Goal: Navigation & Orientation: Find specific page/section

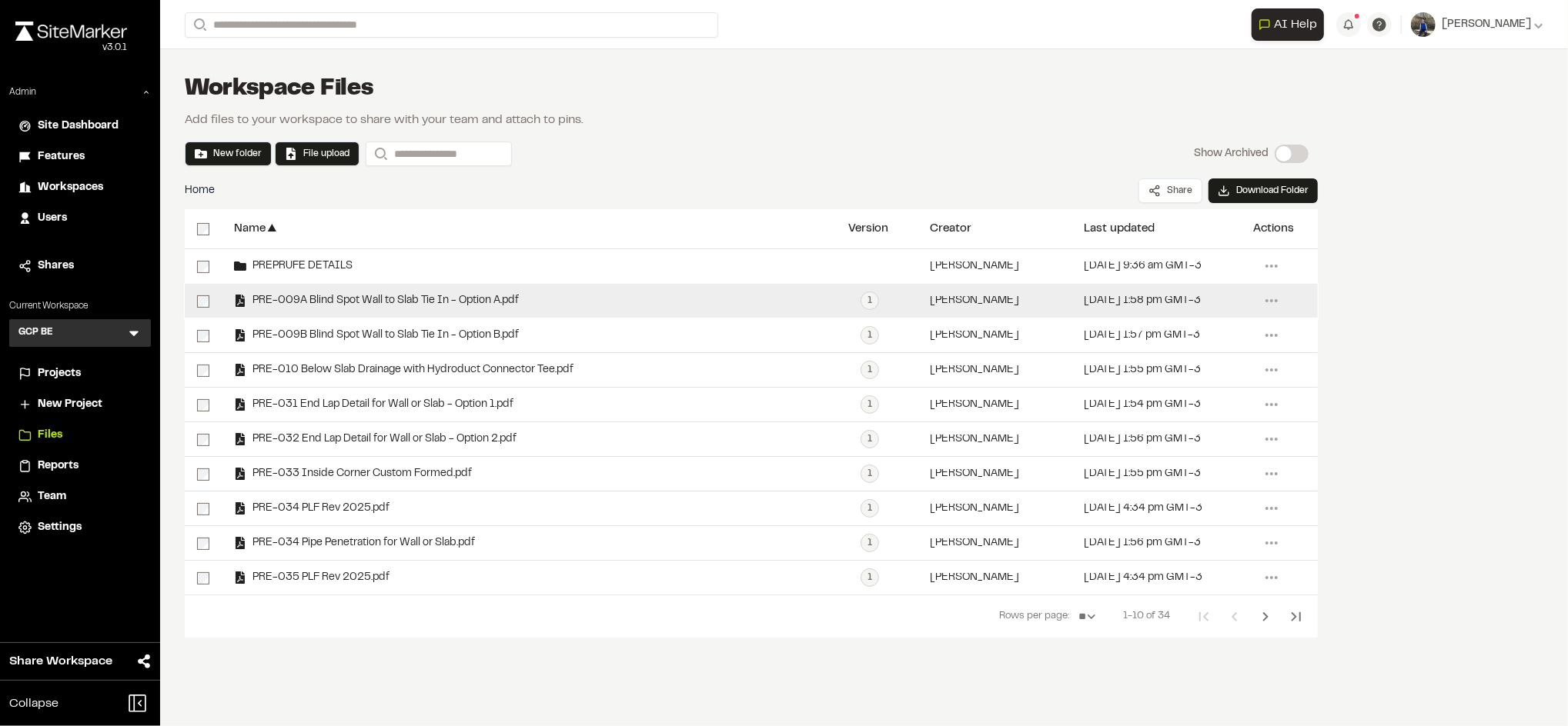
click at [470, 305] on span "PRE-009A Blind Spot Wall to Slab Tie In - Option A.pdf" at bounding box center [382, 301] width 272 height 10
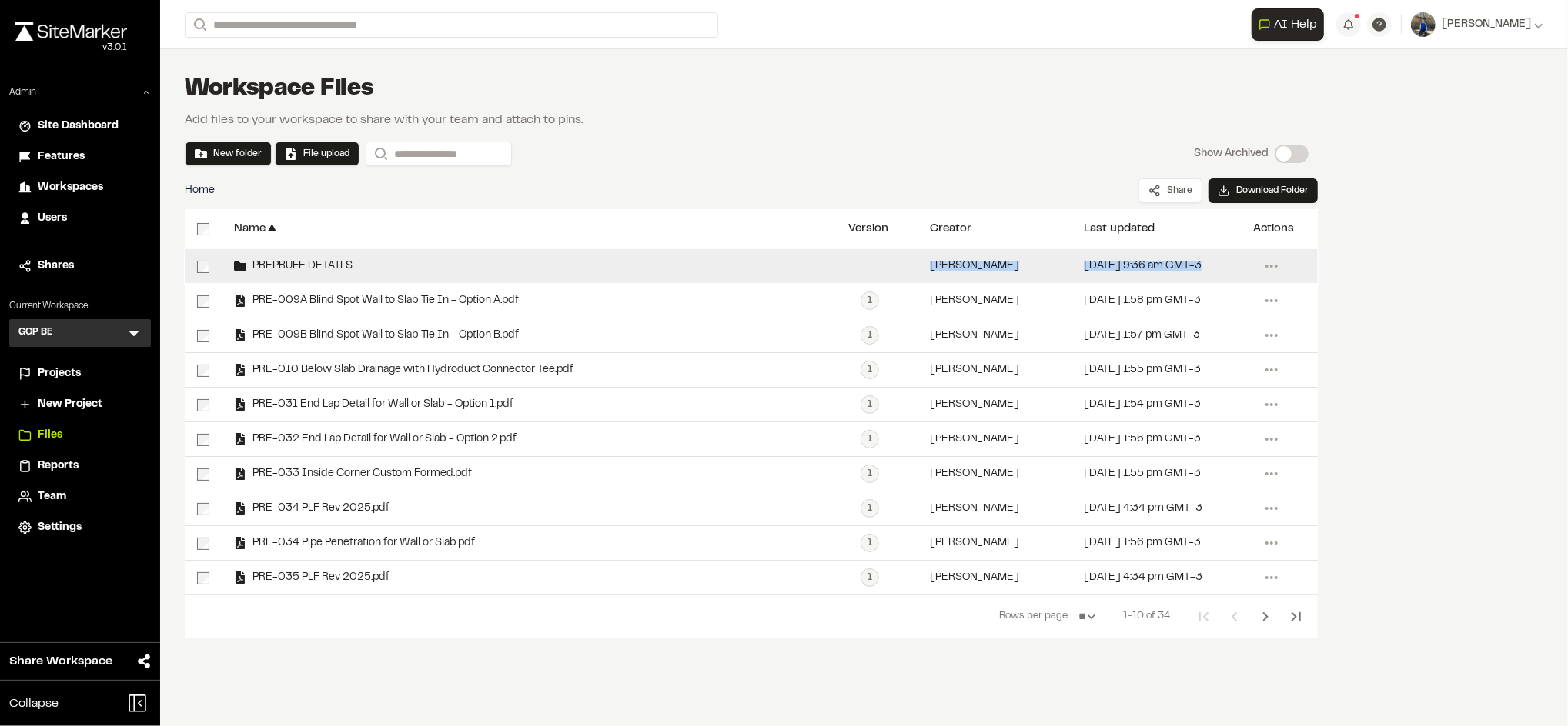
drag, startPoint x: 543, startPoint y: 309, endPoint x: 387, endPoint y: 272, distance: 160.3
click at [387, 272] on div "**********" at bounding box center [751, 422] width 1133 height 345
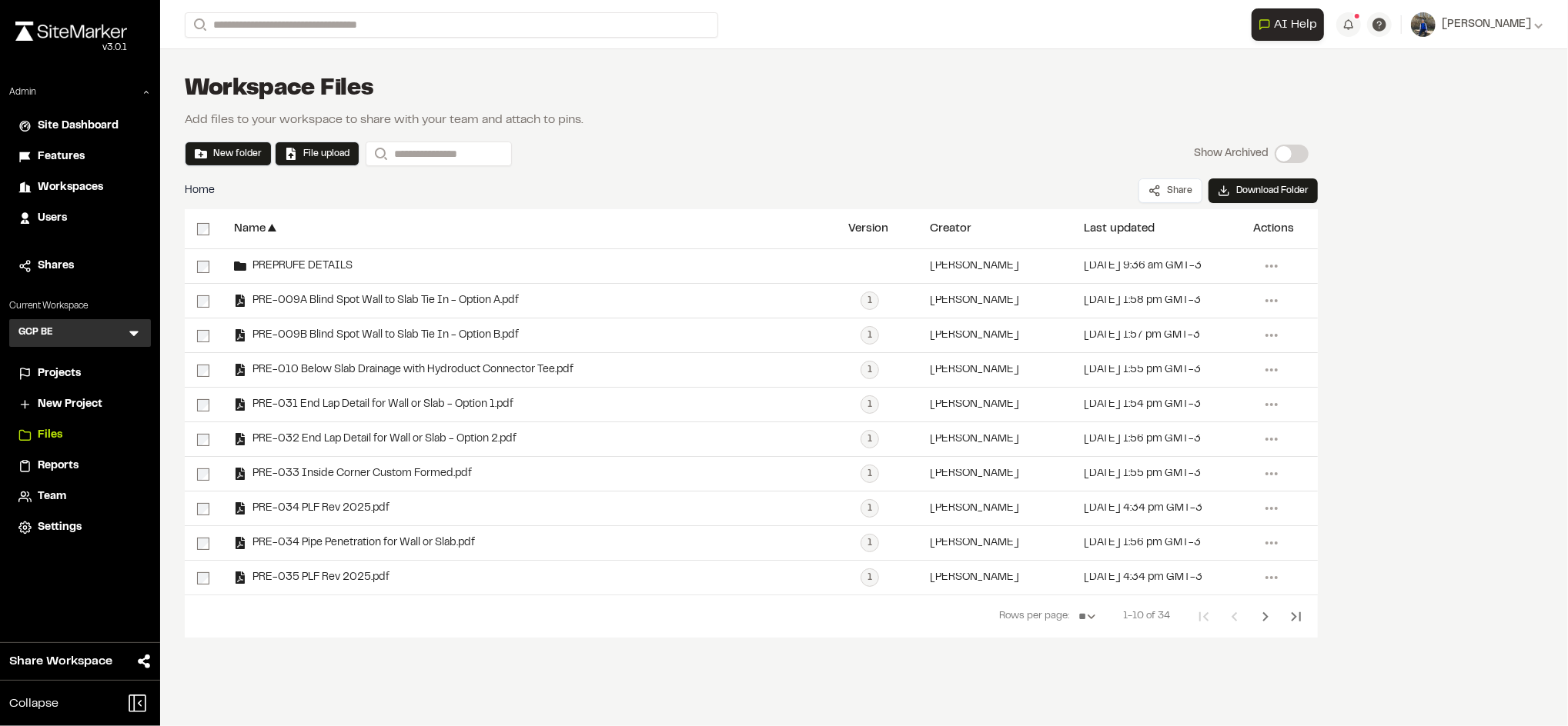
click at [716, 205] on div "Home Share Download Folder" at bounding box center [751, 191] width 1133 height 37
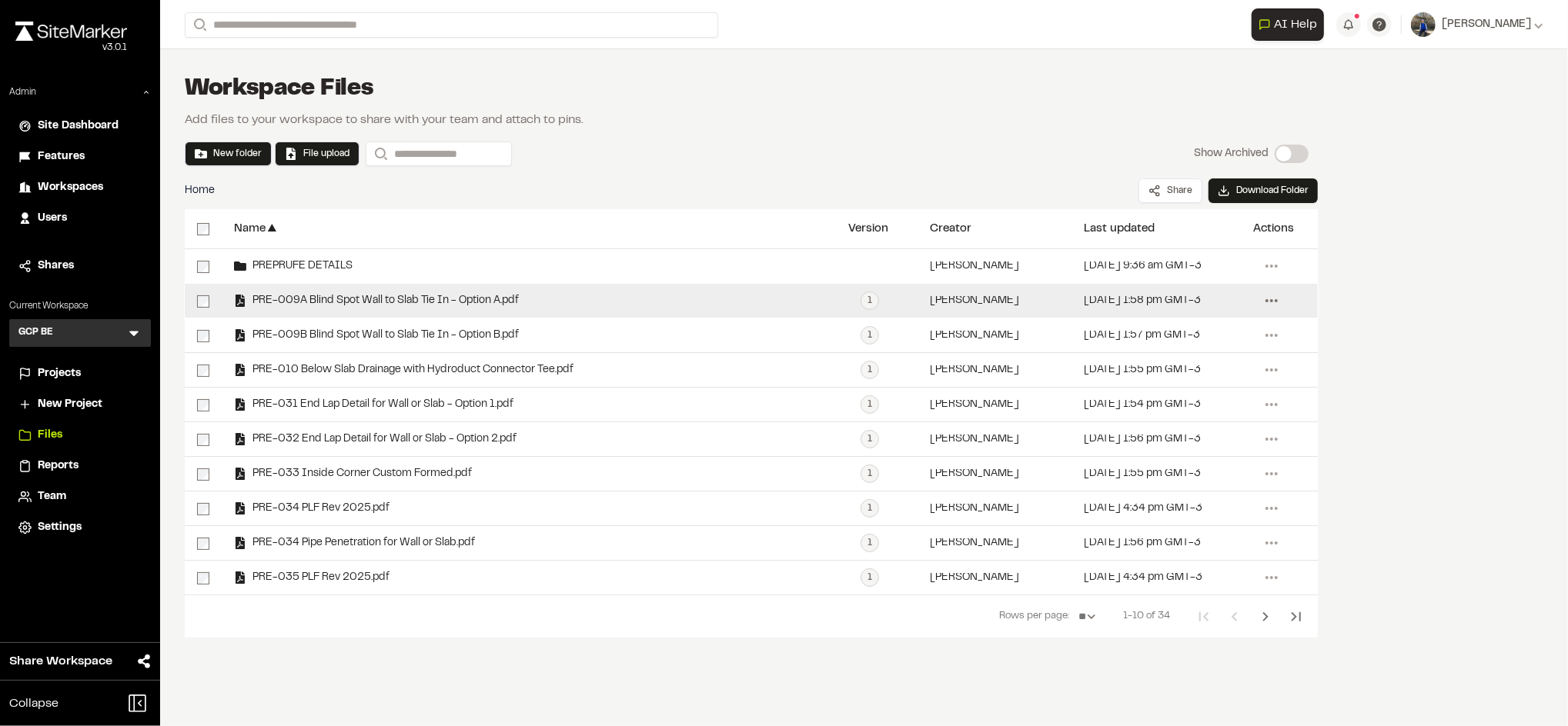
click at [1266, 300] on circle at bounding box center [1267, 300] width 3 height 3
click at [1182, 446] on link "Move" at bounding box center [1215, 448] width 134 height 23
click at [1266, 298] on icon at bounding box center [1271, 300] width 25 height 25
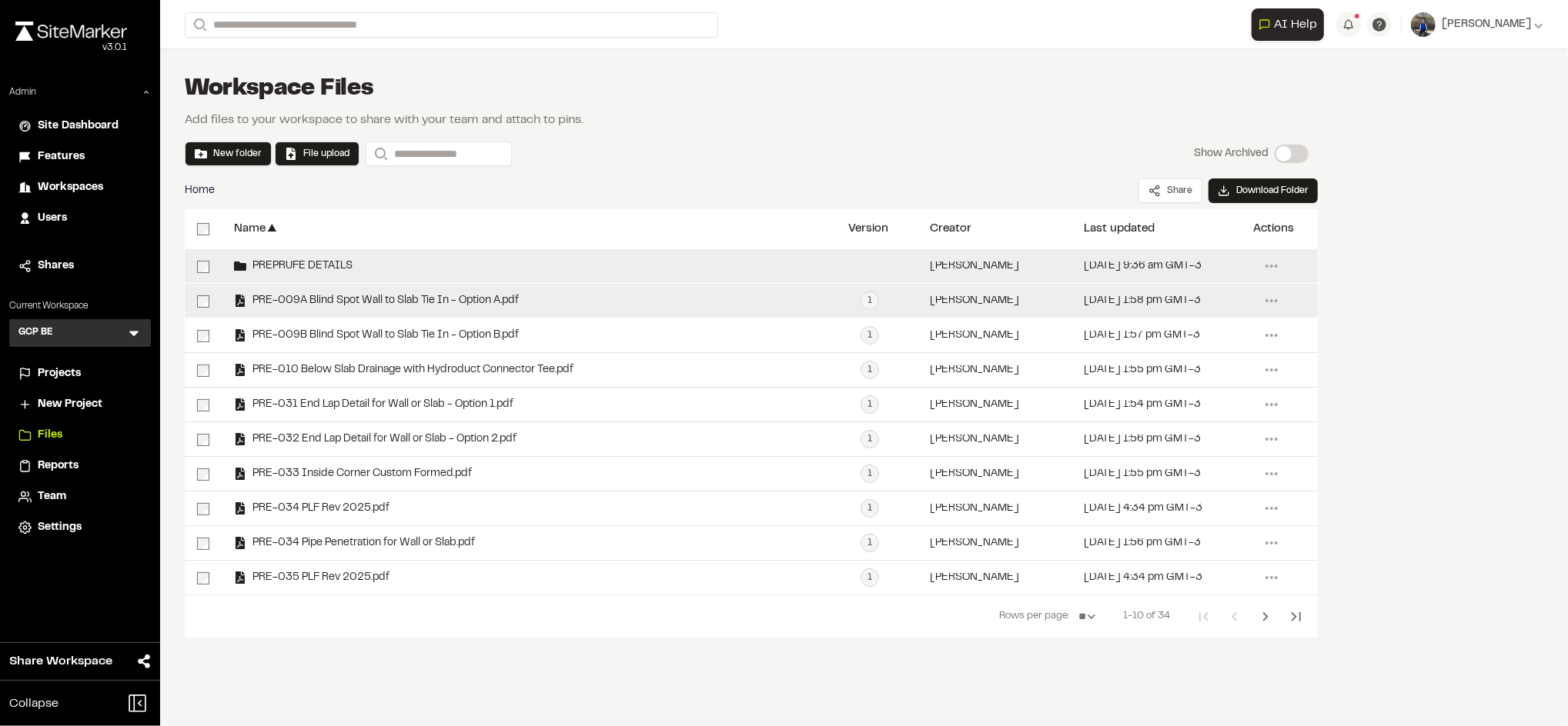
click at [340, 257] on div "PREPRUFE DETAILS" at bounding box center [529, 266] width 614 height 34
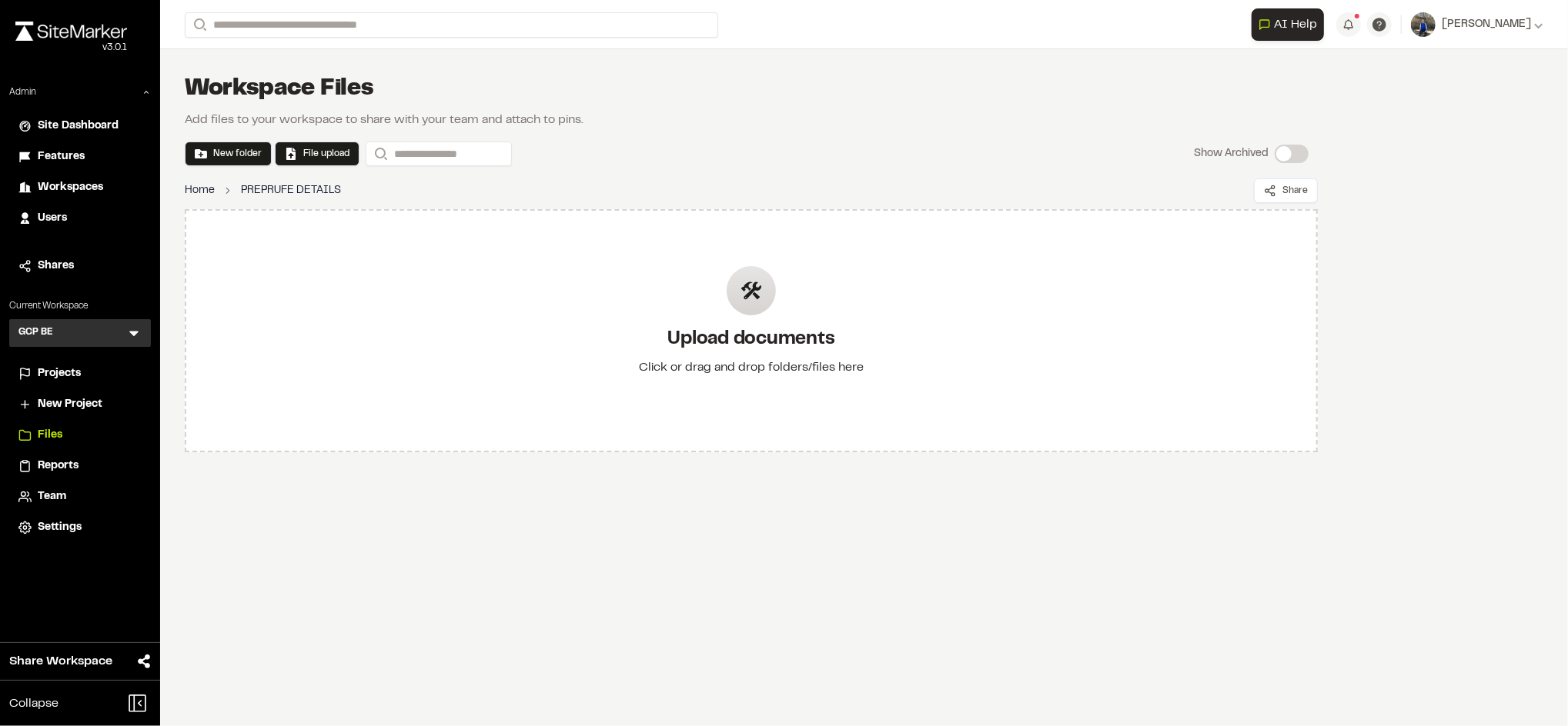
click at [197, 192] on link "Home" at bounding box center [200, 191] width 30 height 17
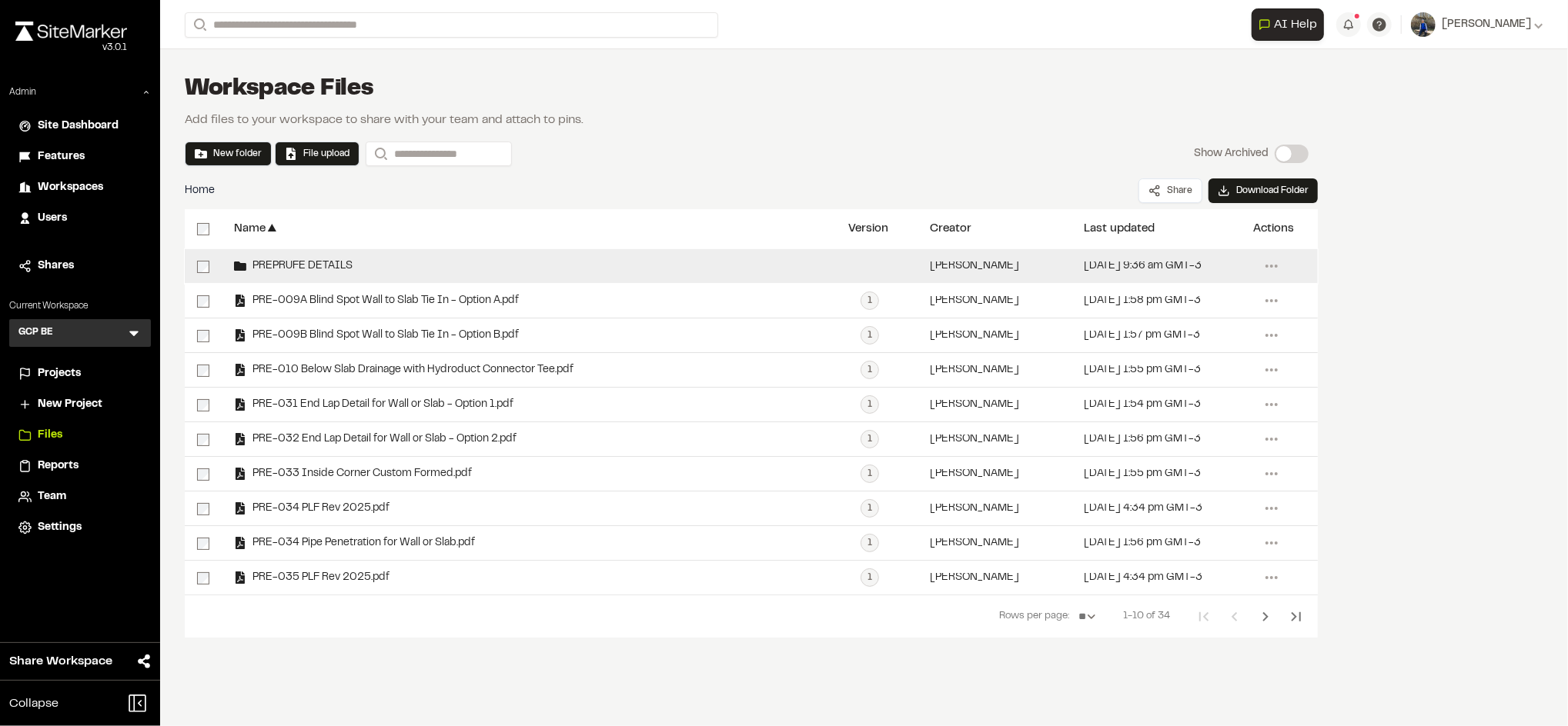
click at [323, 267] on span "PREPRUFE DETAILS" at bounding box center [300, 266] width 106 height 10
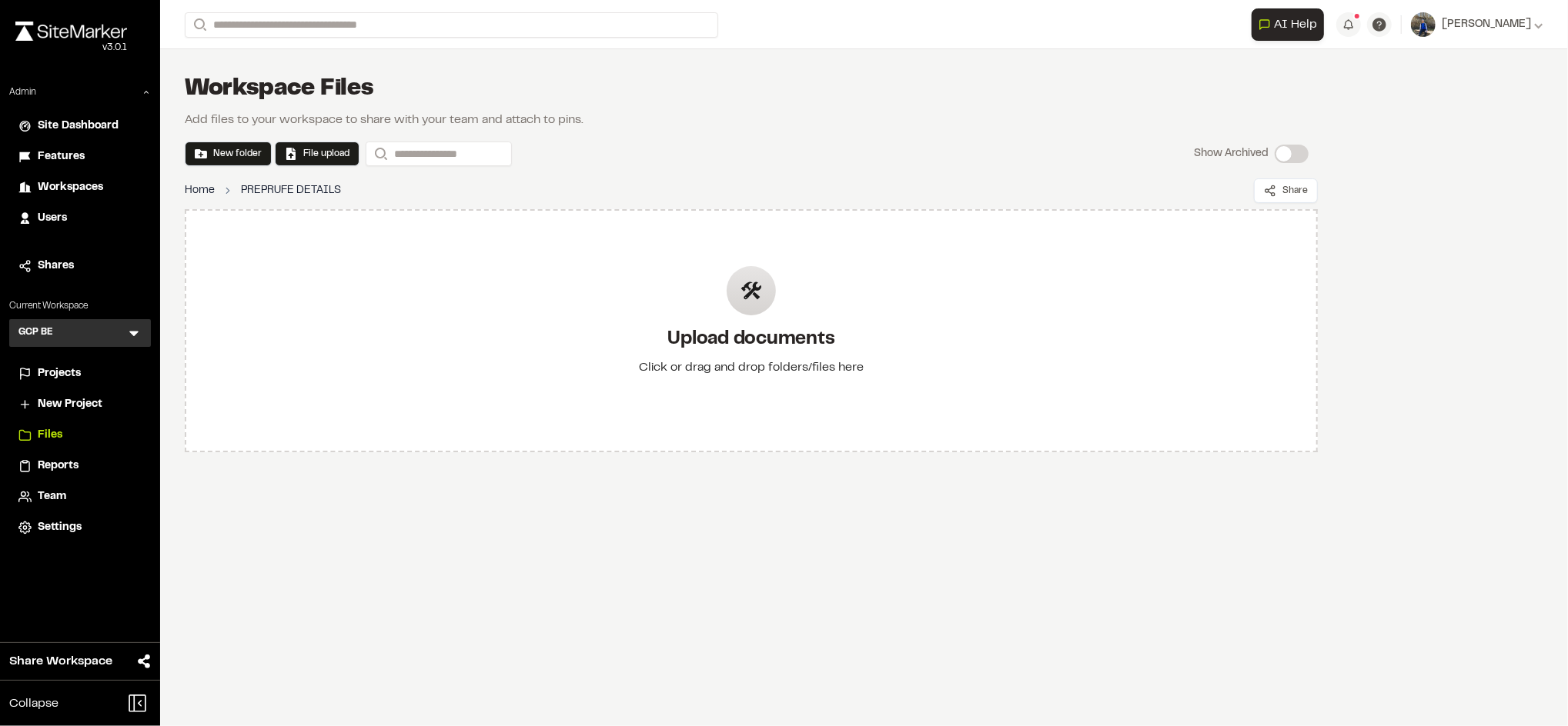
click at [205, 191] on link "Home" at bounding box center [200, 191] width 30 height 17
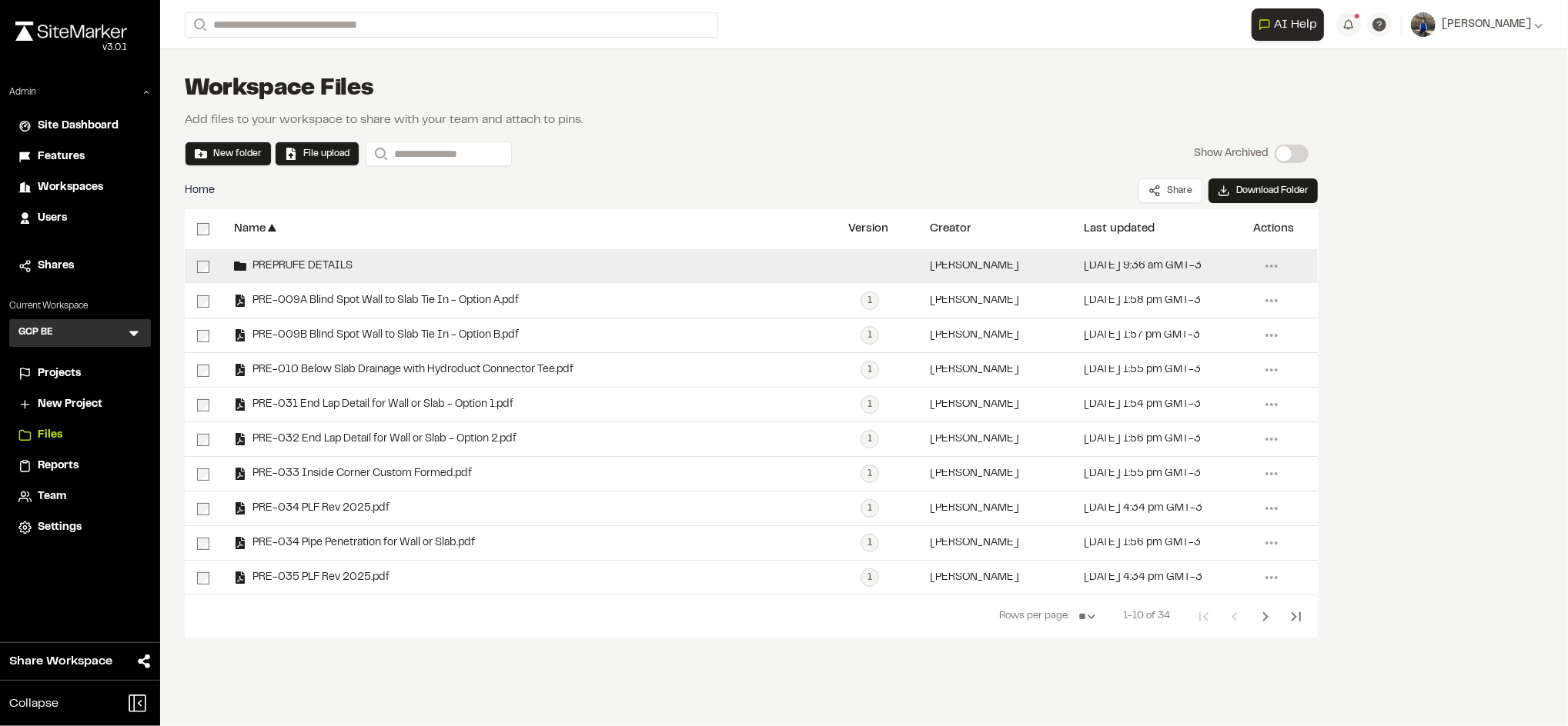
click at [294, 262] on span "PREPRUFE DETAILS" at bounding box center [300, 266] width 106 height 10
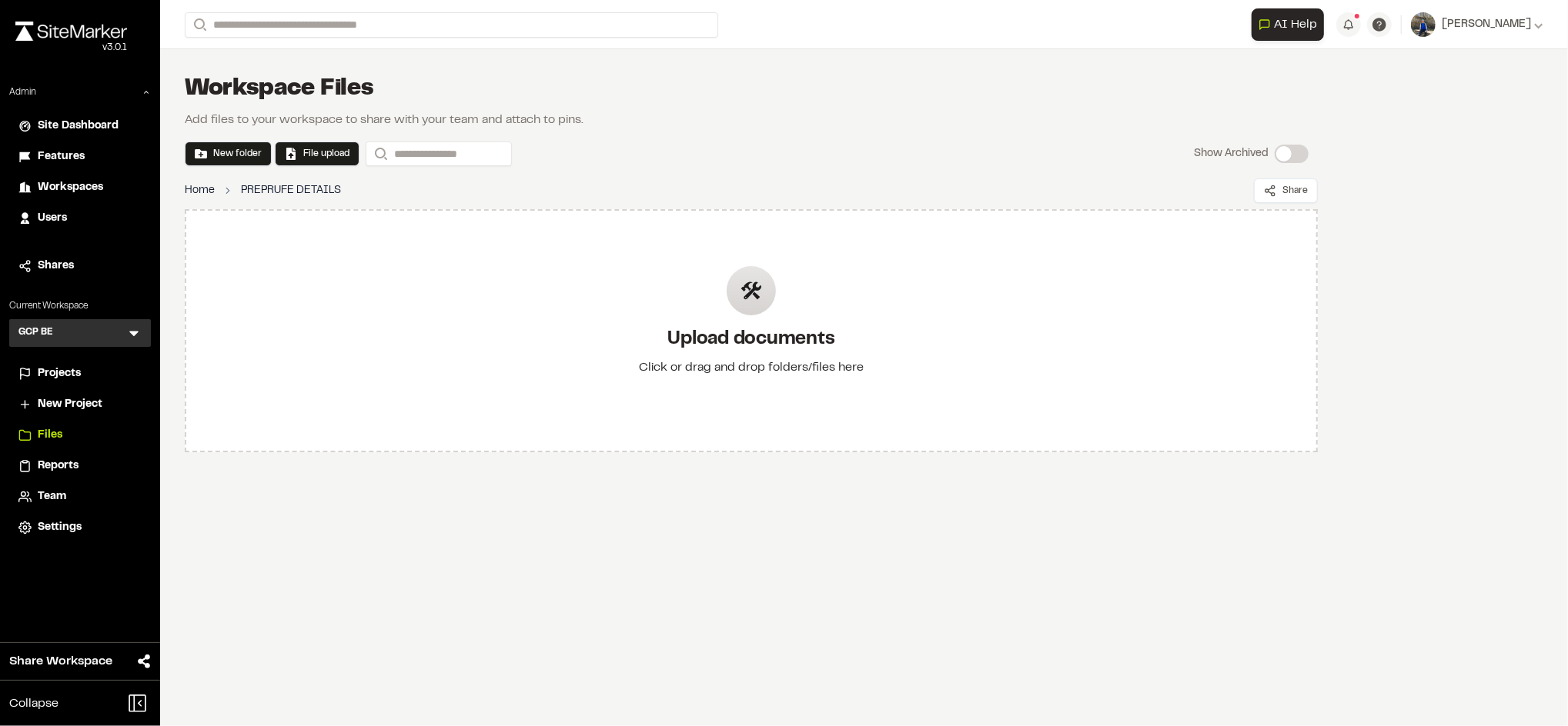
click at [203, 186] on link "Home" at bounding box center [200, 191] width 30 height 17
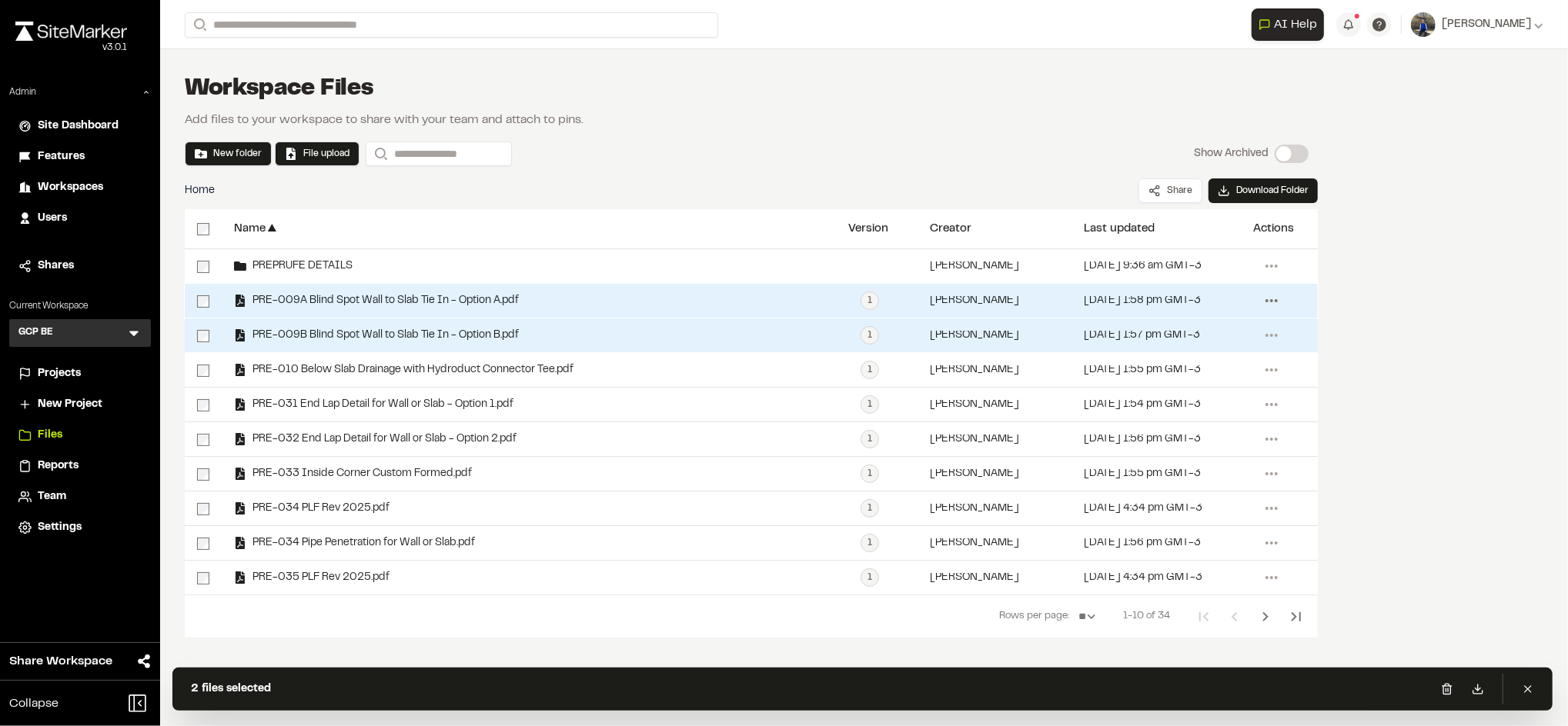
click at [1274, 303] on icon at bounding box center [1271, 300] width 25 height 25
click at [582, 178] on div "Home Share Download Folder" at bounding box center [751, 191] width 1133 height 37
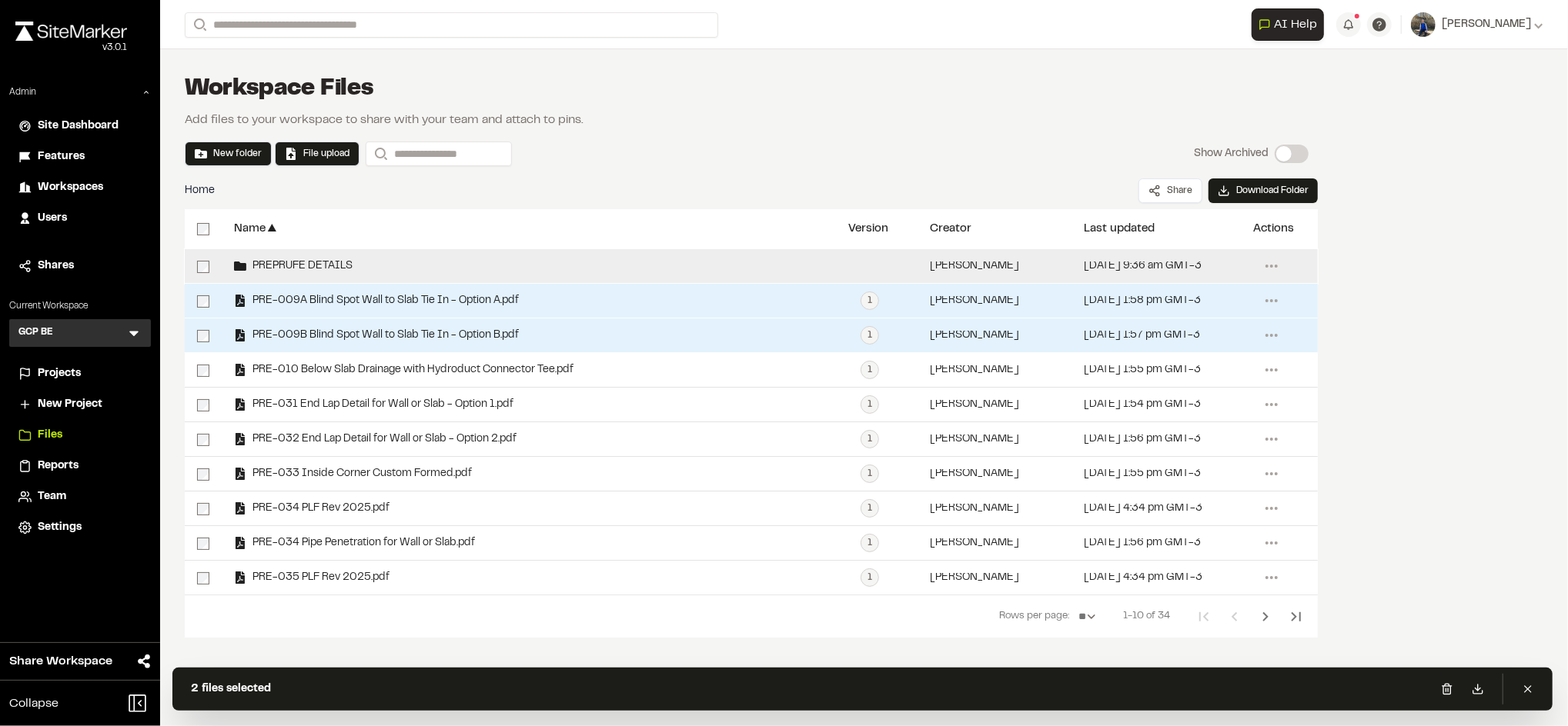
click at [279, 263] on span "PREPRUFE DETAILS" at bounding box center [300, 266] width 106 height 10
